Goal: Transaction & Acquisition: Purchase product/service

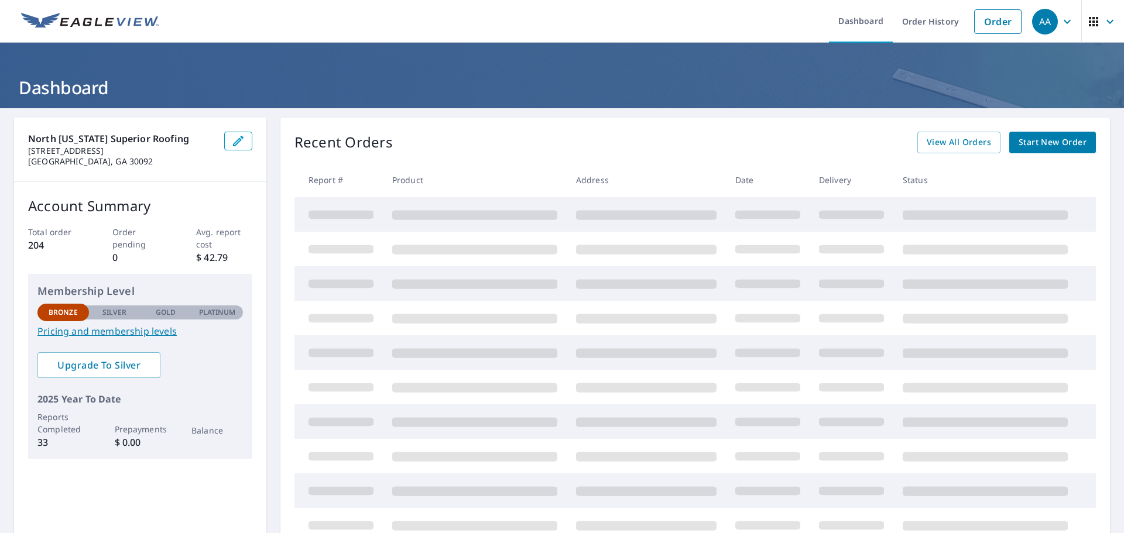
click at [1030, 142] on span "Start New Order" at bounding box center [1052, 142] width 68 height 15
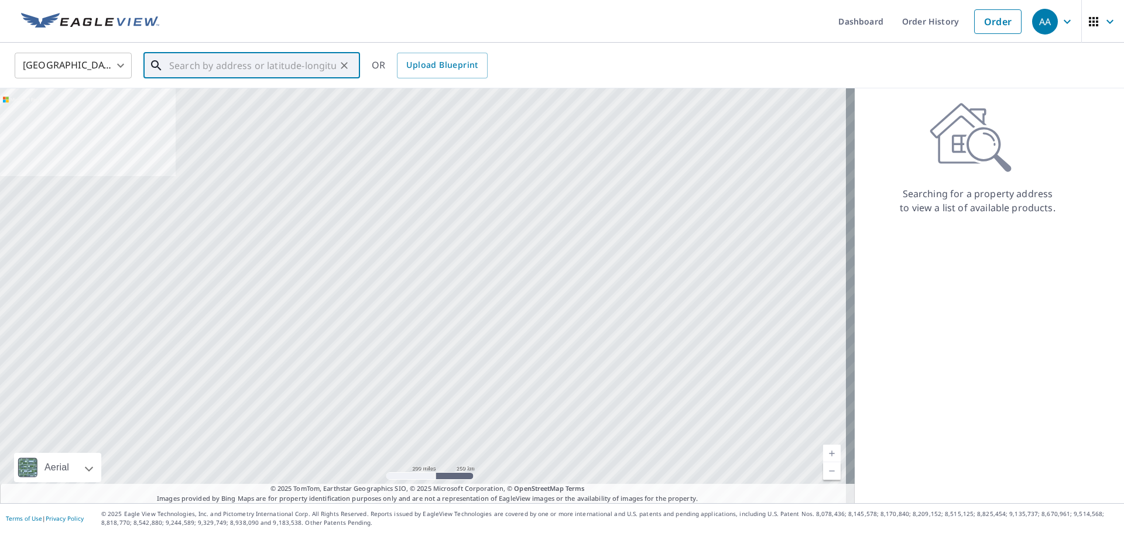
click at [294, 70] on input "text" at bounding box center [252, 65] width 167 height 33
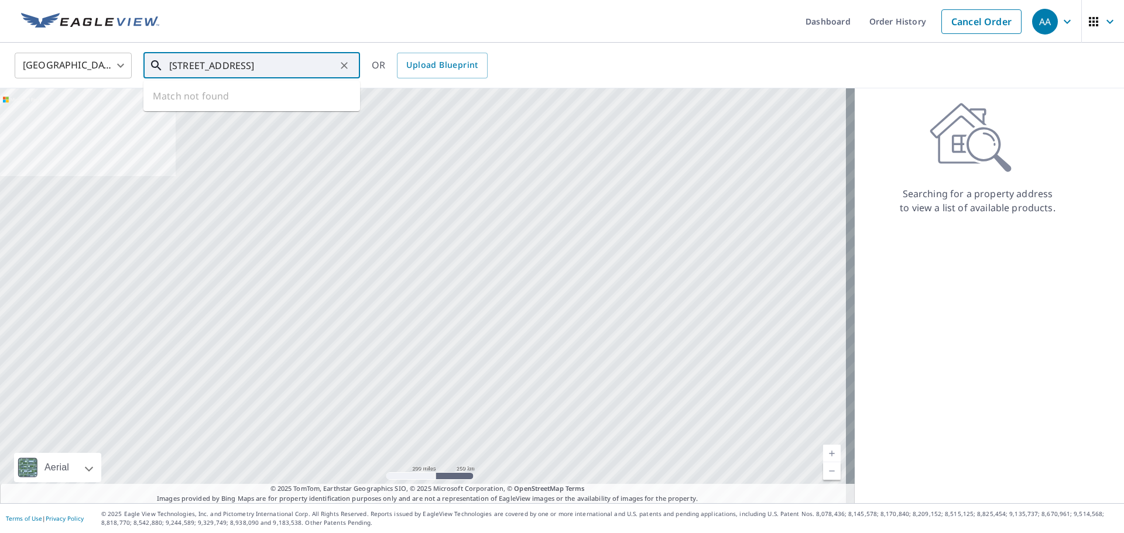
click at [245, 66] on input "[STREET_ADDRESS]" at bounding box center [252, 65] width 167 height 33
click at [297, 101] on span "[STREET_ADDRESS]" at bounding box center [259, 99] width 184 height 14
type input "[STREET_ADDRESS][PERSON_NAME]"
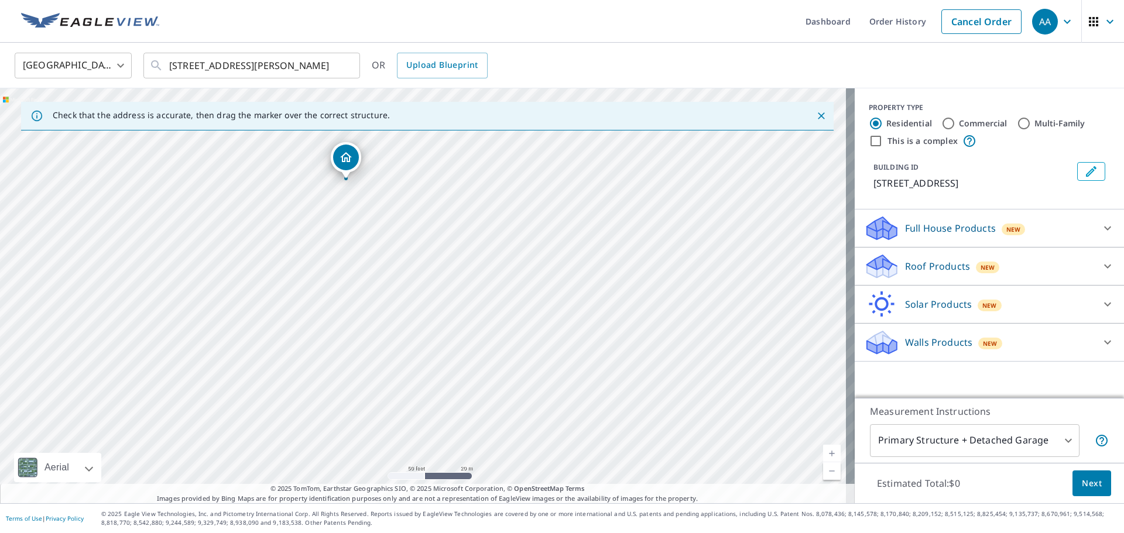
drag, startPoint x: 562, startPoint y: 358, endPoint x: 484, endPoint y: 240, distance: 141.4
click at [484, 240] on div "[STREET_ADDRESS][PERSON_NAME]" at bounding box center [427, 295] width 854 height 415
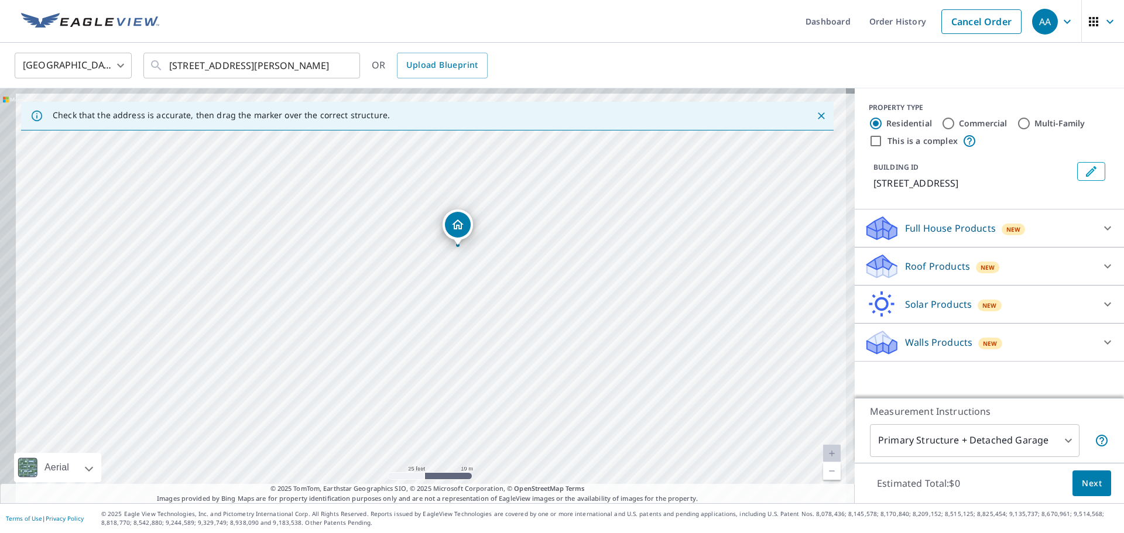
drag, startPoint x: 374, startPoint y: 200, endPoint x: 531, endPoint y: 305, distance: 188.9
click at [524, 305] on div "[STREET_ADDRESS][PERSON_NAME]" at bounding box center [427, 295] width 854 height 415
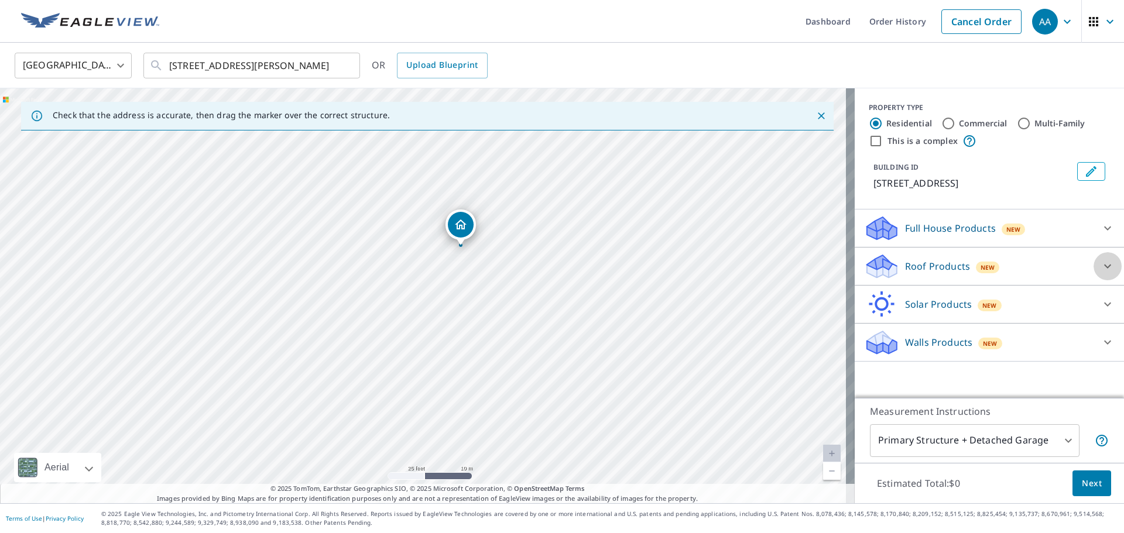
click at [1093, 265] on div at bounding box center [1107, 266] width 28 height 28
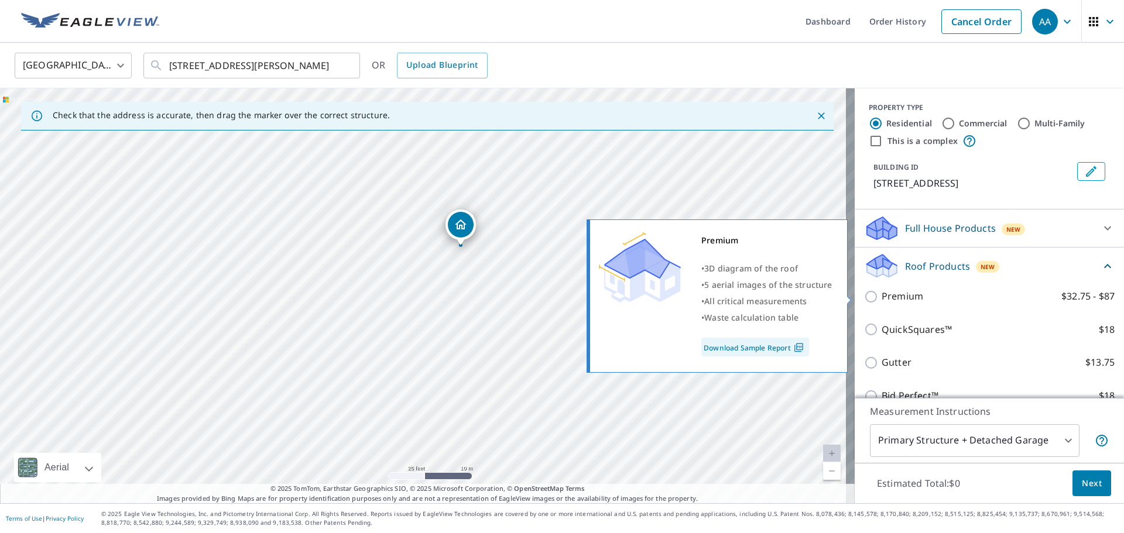
click at [920, 290] on label "Premium $32.75 - $87" at bounding box center [997, 296] width 233 height 15
click at [881, 290] on input "Premium $32.75 - $87" at bounding box center [873, 297] width 18 height 14
checkbox input "true"
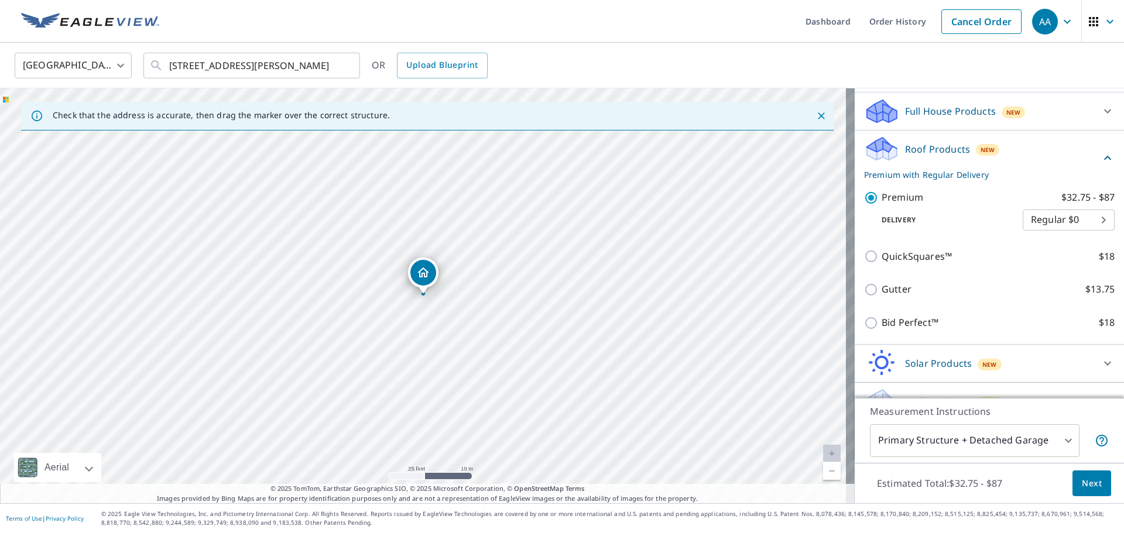
scroll to position [140, 0]
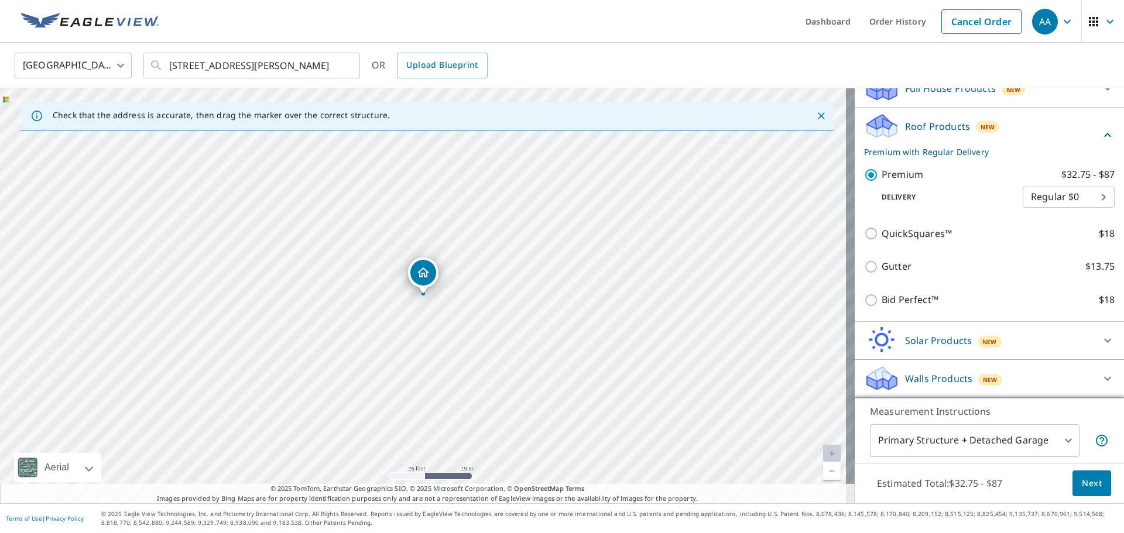
click at [1087, 485] on span "Next" at bounding box center [1092, 483] width 20 height 15
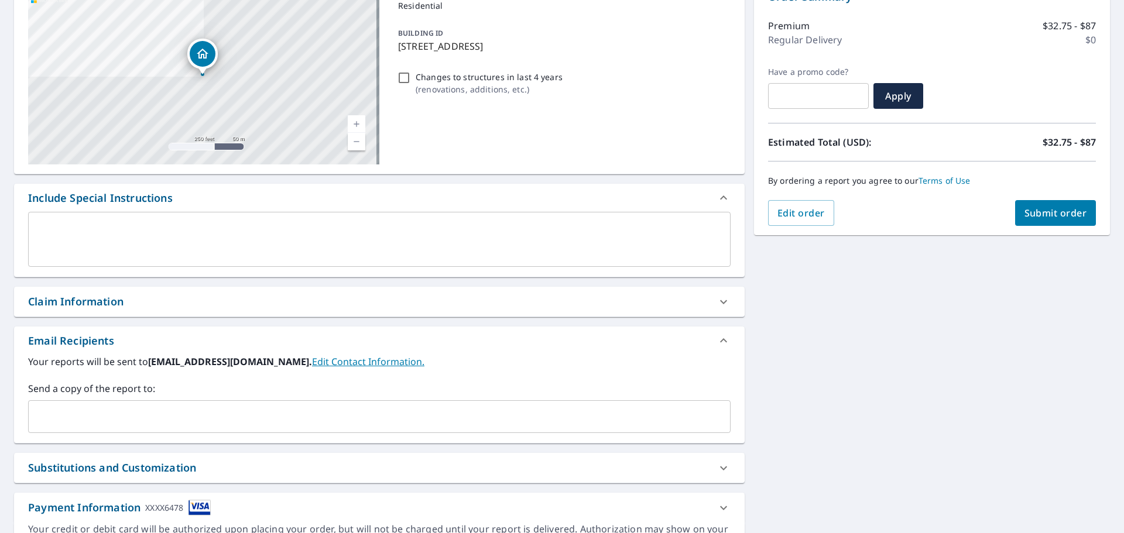
scroll to position [176, 0]
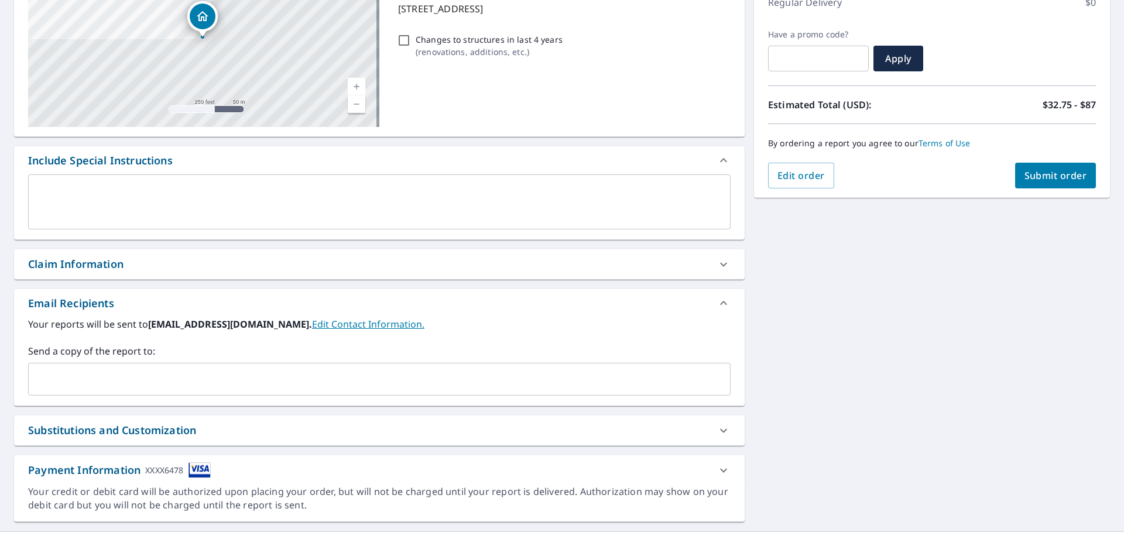
click at [388, 372] on input "text" at bounding box center [370, 379] width 674 height 22
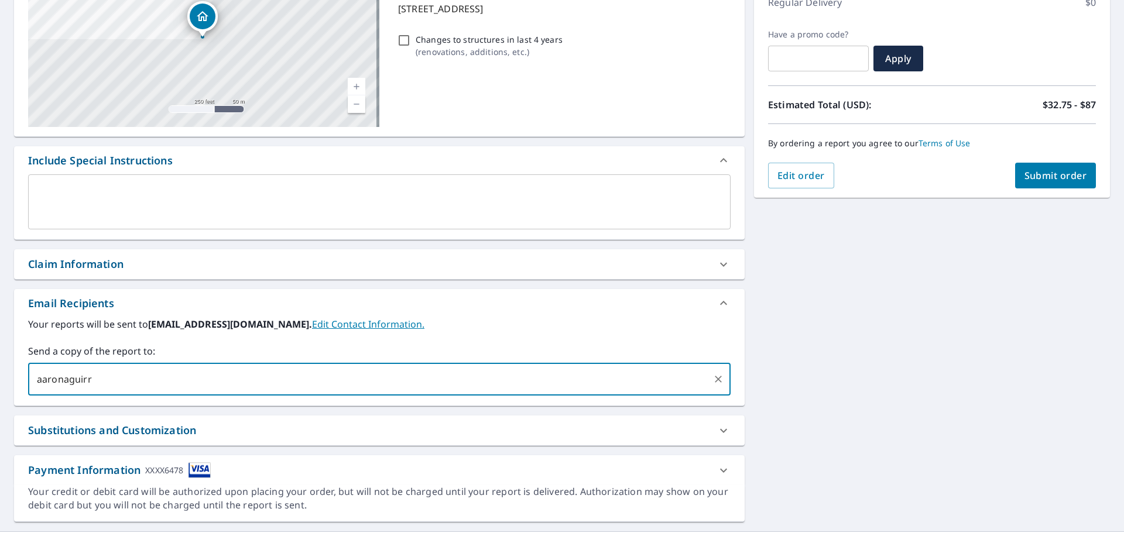
type input "aaronaguirre"
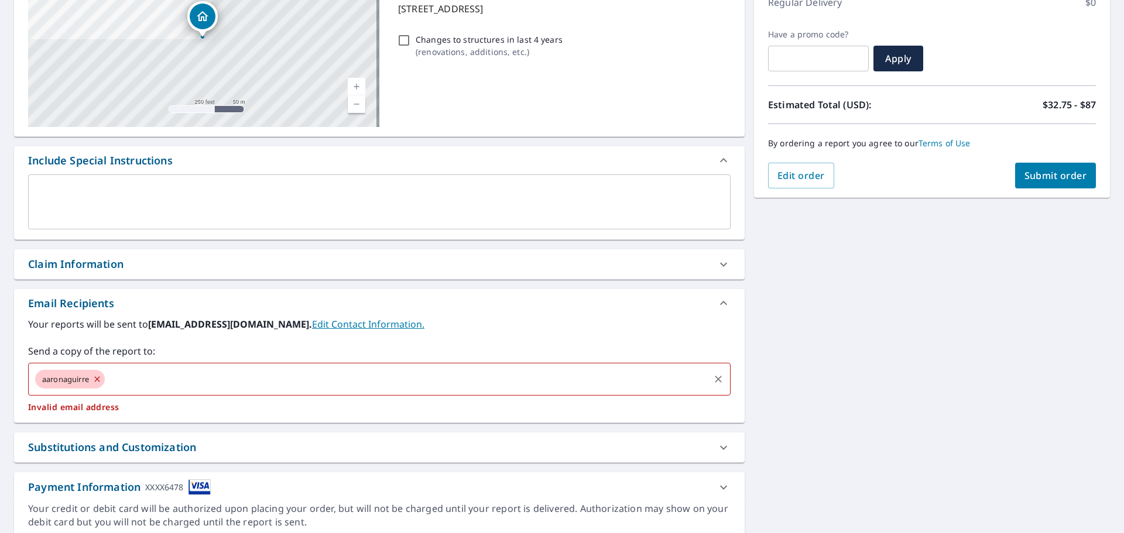
type input "2"
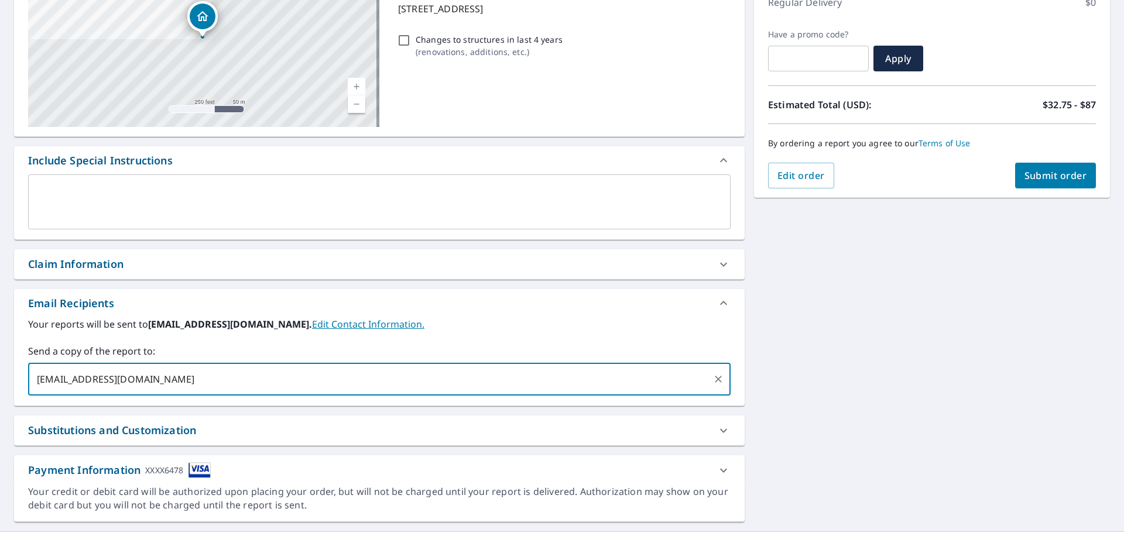
type input "[EMAIL_ADDRESS][DOMAIN_NAME]"
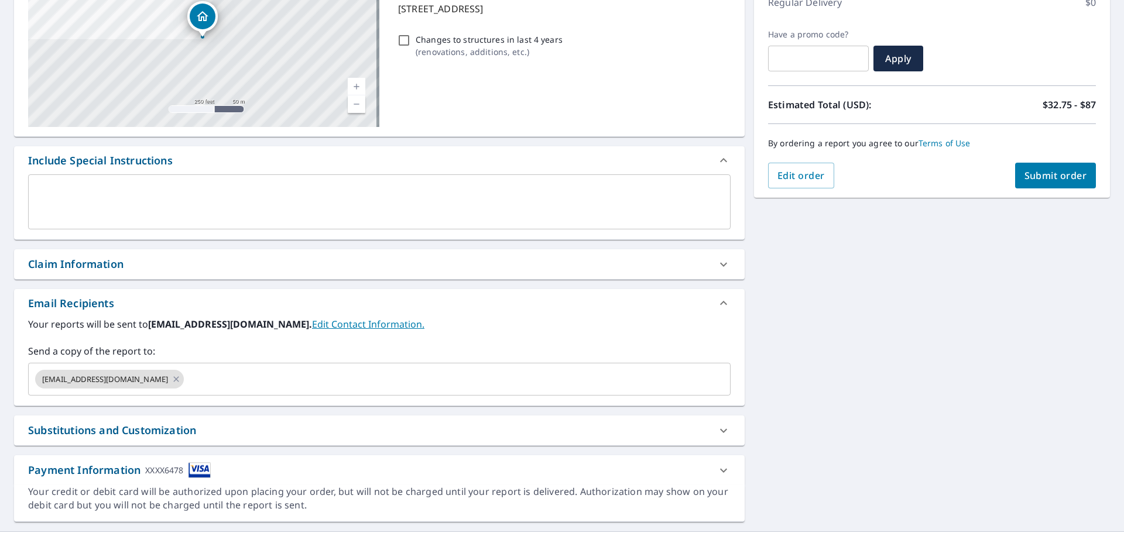
click at [924, 390] on div "[STREET_ADDRESS][PERSON_NAME] Aerial Road A standard road map Aerial A detailed…" at bounding box center [562, 232] width 1124 height 599
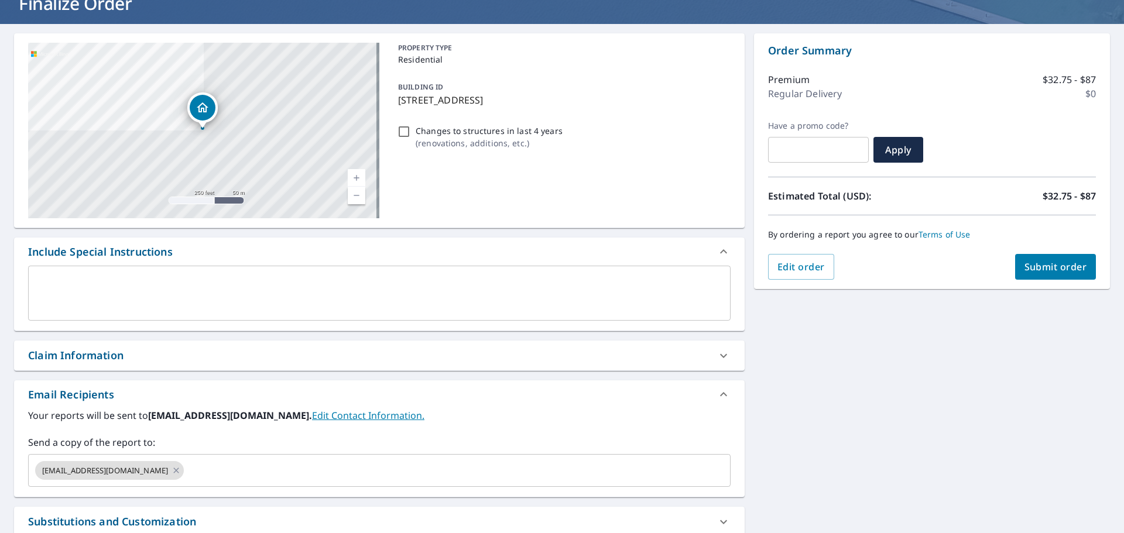
scroll to position [0, 0]
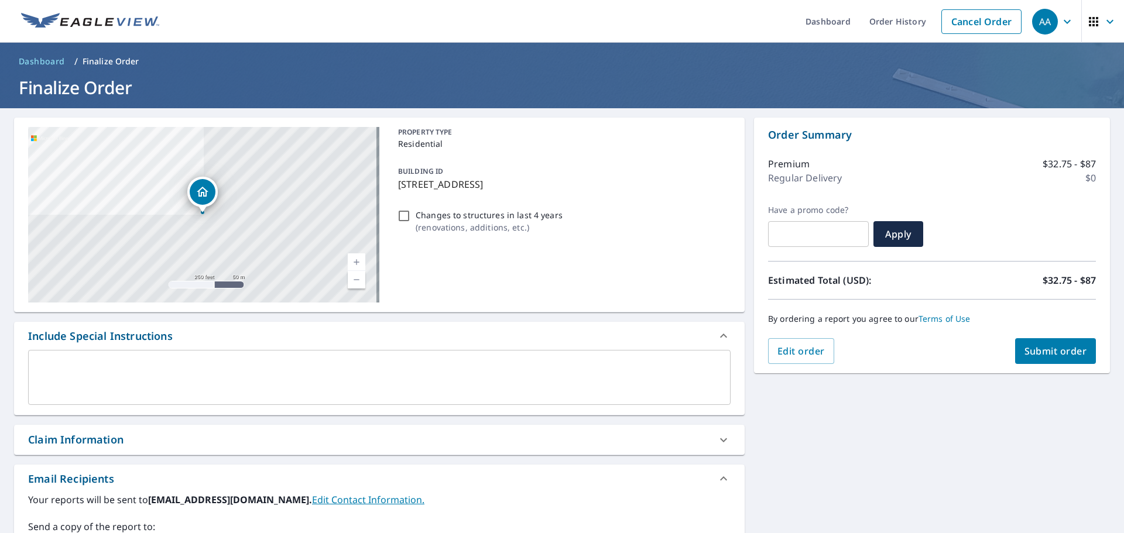
click at [1053, 349] on span "Submit order" at bounding box center [1055, 351] width 63 height 13
